Goal: Task Accomplishment & Management: Manage account settings

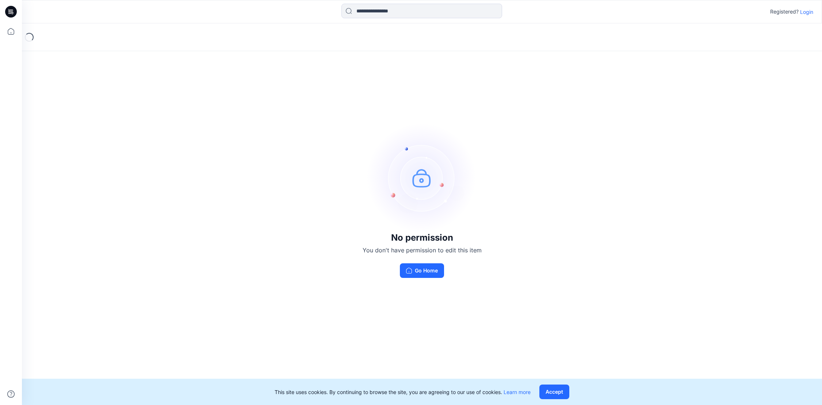
click at [553, 391] on button "Accept" at bounding box center [554, 391] width 30 height 15
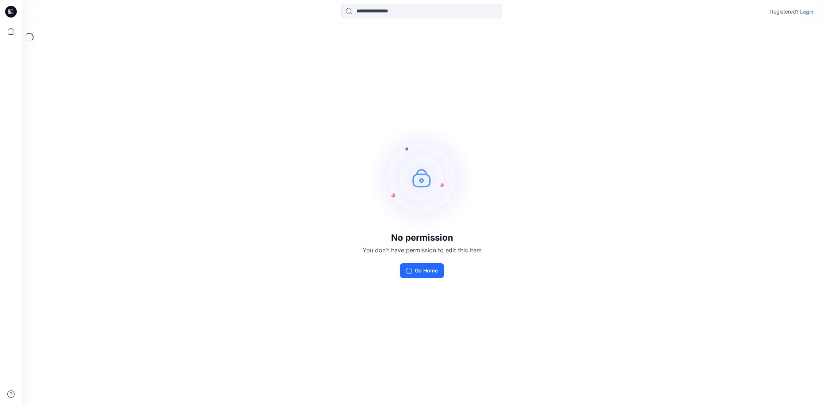
drag, startPoint x: 420, startPoint y: 280, endPoint x: 426, endPoint y: 285, distance: 8.3
click at [420, 279] on div "No permission You don't have permission to edit this item Go Home" at bounding box center [422, 200] width 800 height 354
click at [430, 273] on button "Go Home" at bounding box center [422, 270] width 44 height 15
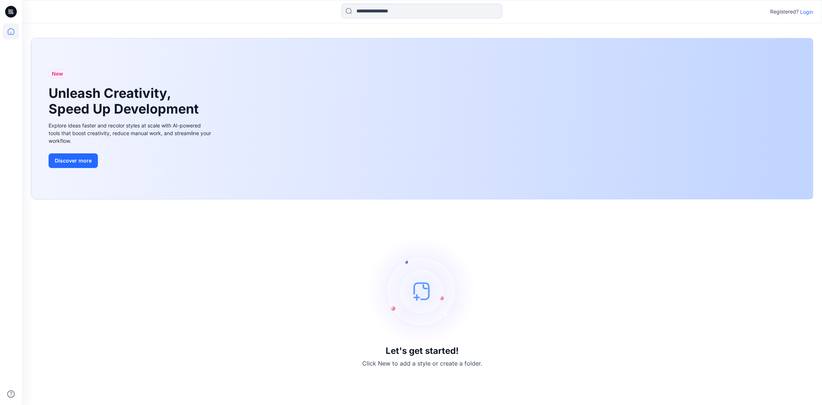
click at [808, 12] on p "Login" at bounding box center [806, 12] width 13 height 8
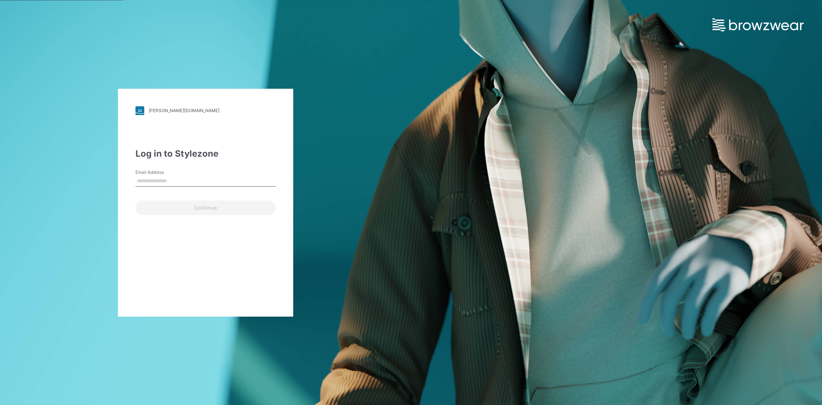
type input "**********"
click at [196, 208] on button "Continue" at bounding box center [205, 207] width 140 height 15
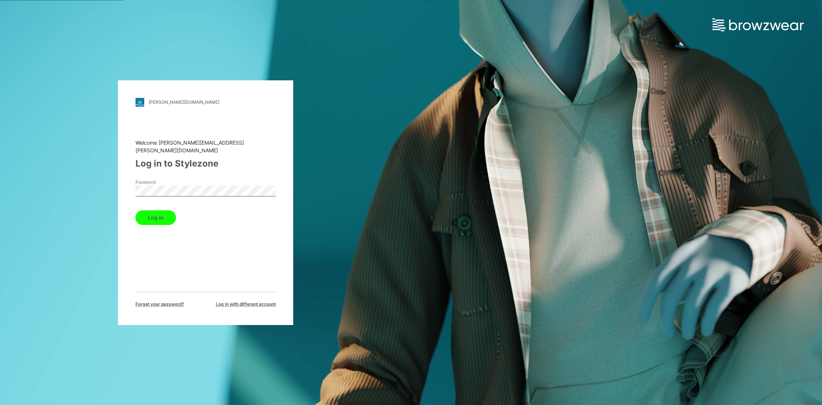
click at [156, 215] on button "Log in" at bounding box center [155, 217] width 41 height 15
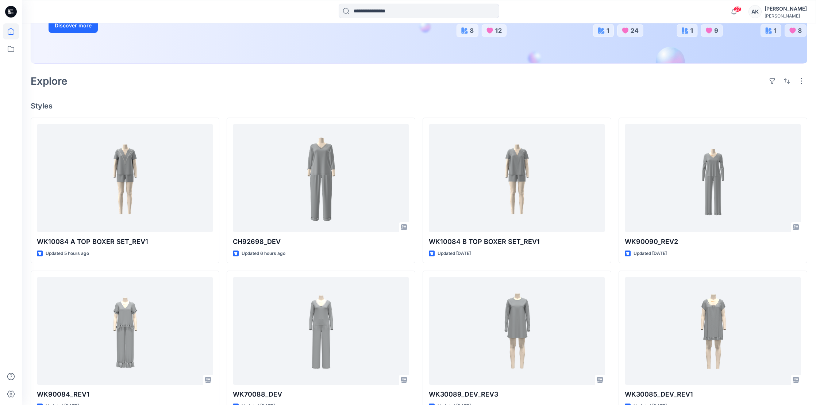
scroll to position [116, 0]
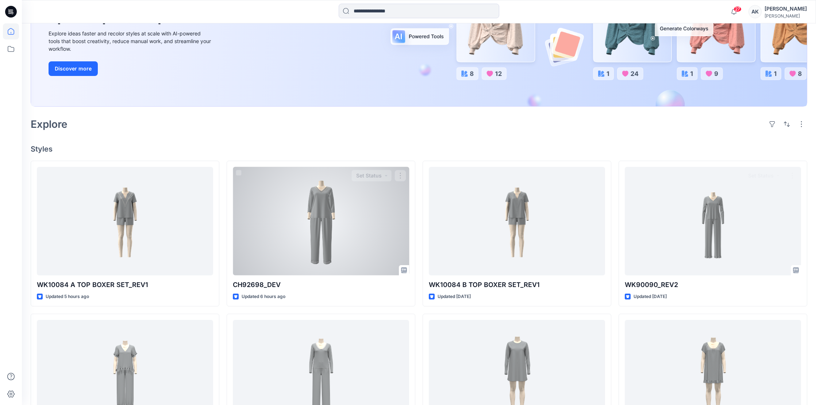
click at [355, 233] on div at bounding box center [321, 221] width 176 height 108
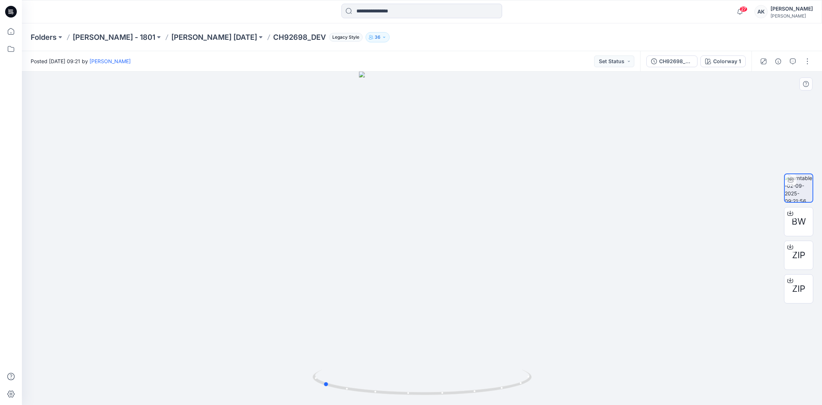
drag, startPoint x: 457, startPoint y: 212, endPoint x: 357, endPoint y: 219, distance: 99.5
click at [357, 228] on div at bounding box center [422, 238] width 800 height 333
drag, startPoint x: 457, startPoint y: 220, endPoint x: 350, endPoint y: 240, distance: 108.7
click at [351, 242] on div at bounding box center [422, 238] width 800 height 333
drag, startPoint x: 441, startPoint y: 246, endPoint x: 442, endPoint y: 253, distance: 7.8
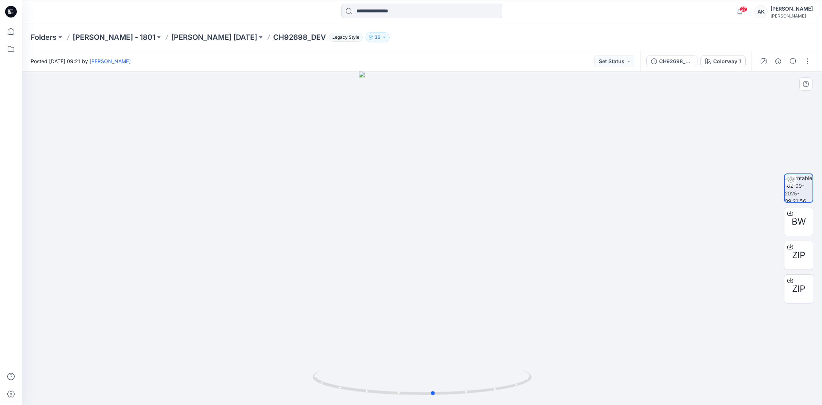
click at [441, 255] on div at bounding box center [422, 238] width 800 height 333
drag, startPoint x: 426, startPoint y: 220, endPoint x: 430, endPoint y: 231, distance: 11.5
click at [429, 232] on div at bounding box center [422, 238] width 800 height 333
